Goal: Information Seeking & Learning: Learn about a topic

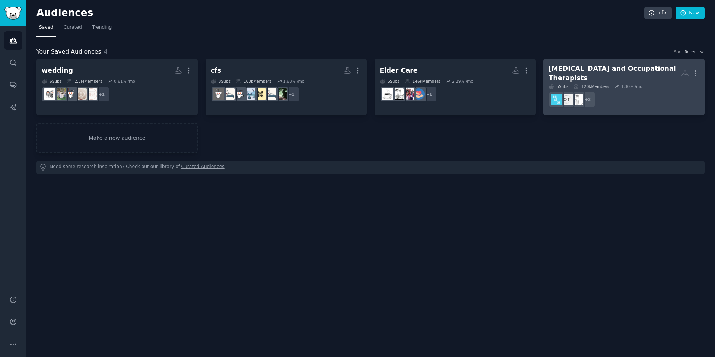
click at [584, 67] on div "[MEDICAL_DATA] and Occupational Therapists" at bounding box center [615, 73] width 133 height 18
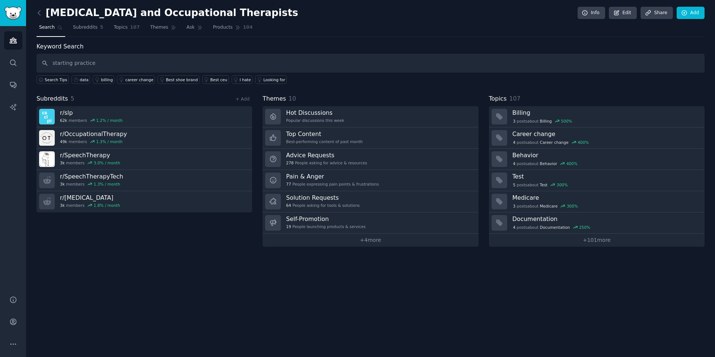
type input "starting practice"
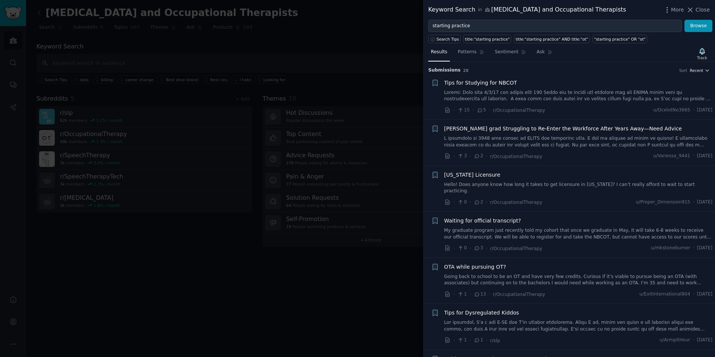
click at [707, 70] on icon "button" at bounding box center [707, 70] width 5 height 5
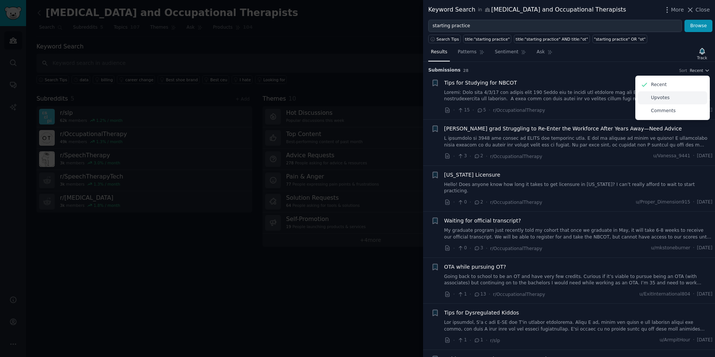
click at [686, 96] on div "Upvotes" at bounding box center [672, 97] width 69 height 13
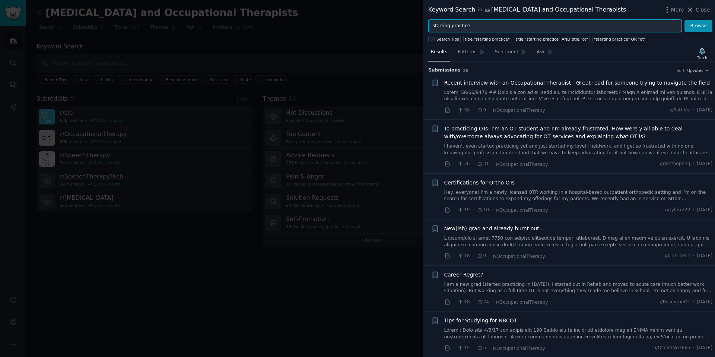
click at [470, 28] on input "starting practice" at bounding box center [555, 26] width 254 height 13
click at [684, 20] on button "Browse" at bounding box center [698, 26] width 28 height 13
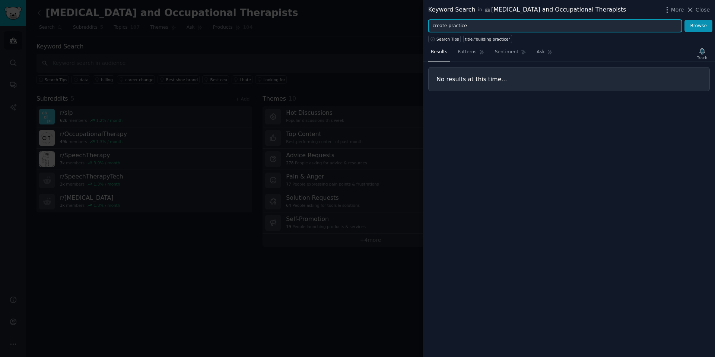
type input "create practice"
click at [684, 20] on button "Browse" at bounding box center [698, 26] width 28 height 13
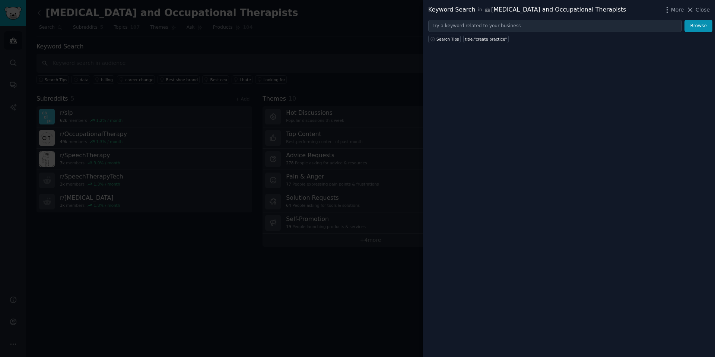
click at [360, 105] on div at bounding box center [357, 178] width 715 height 357
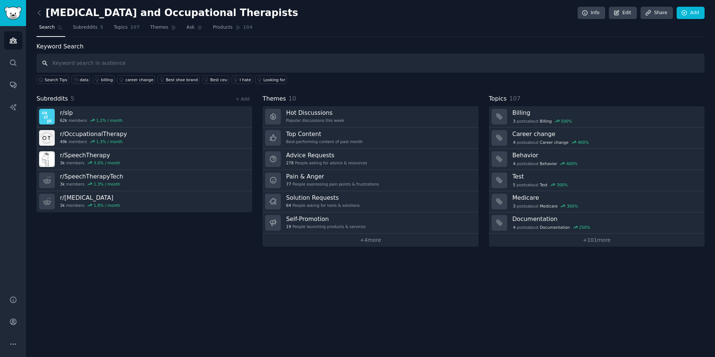
click at [527, 64] on input "text" at bounding box center [370, 63] width 668 height 19
click at [504, 60] on input "text" at bounding box center [370, 63] width 668 height 19
type input "starting practice"
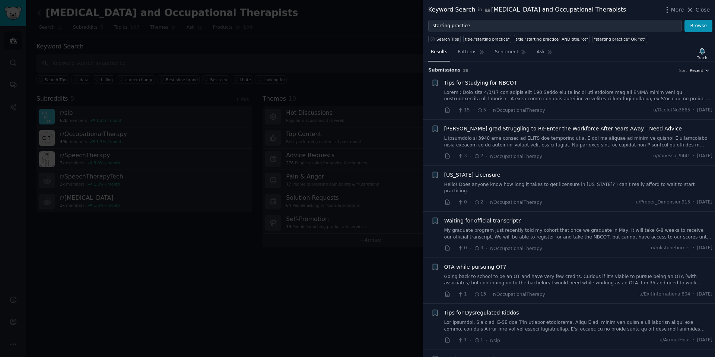
click at [697, 68] on span "Recent" at bounding box center [696, 70] width 13 height 5
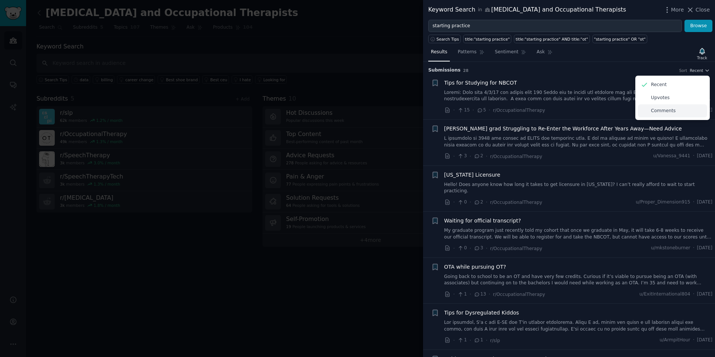
click at [681, 106] on div "Comments" at bounding box center [672, 110] width 69 height 13
